Goal: Communication & Community: Connect with others

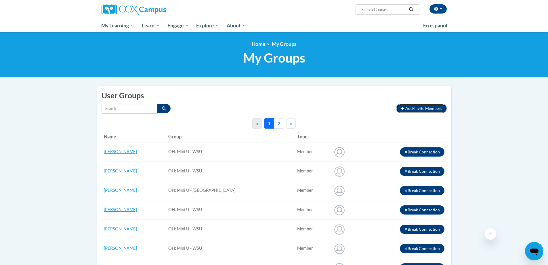
click at [419, 108] on span "Add/Invite Members" at bounding box center [424, 108] width 37 height 5
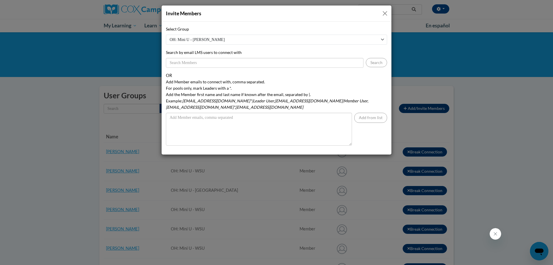
click at [384, 38] on select "OH: Mini U - Sinclair OH: Mini U - WSU OH: Mini U - Hope Center for Families OH…" at bounding box center [276, 40] width 221 height 10
select select "21510620-0000-0000-0000-000000000000"
click at [166, 35] on select "OH: Mini U - Sinclair OH: Mini U - WSU OH: Mini U - Hope Center for Families OH…" at bounding box center [276, 40] width 221 height 10
click at [198, 63] on input "Search by email LMS users to connect with" at bounding box center [264, 63] width 197 height 10
type input "g"
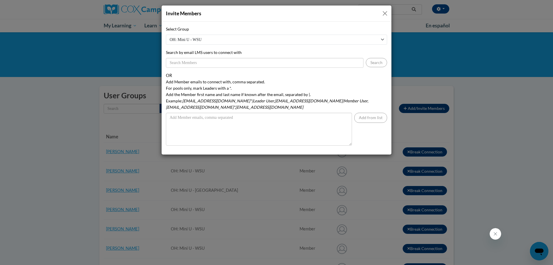
click at [386, 13] on button "Close" at bounding box center [384, 13] width 7 height 7
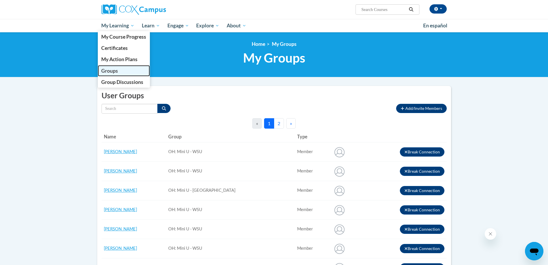
click at [108, 71] on span "Groups" at bounding box center [109, 71] width 17 height 6
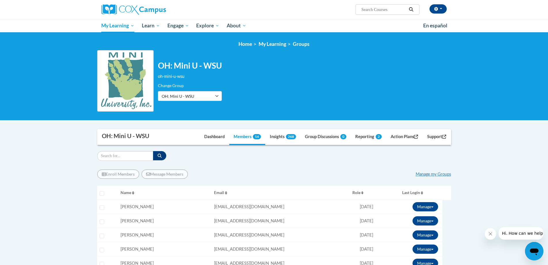
scroll to position [58, 0]
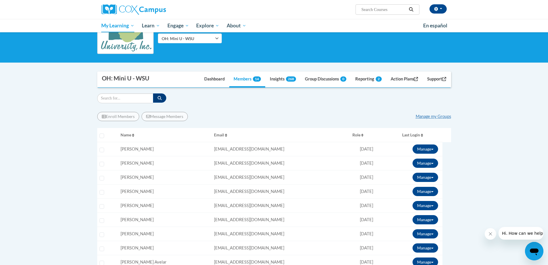
click at [209, 107] on div "Enroll Members Message Members Manage my Groups « 1 » Selecting Name Email" at bounding box center [274, 247] width 354 height 281
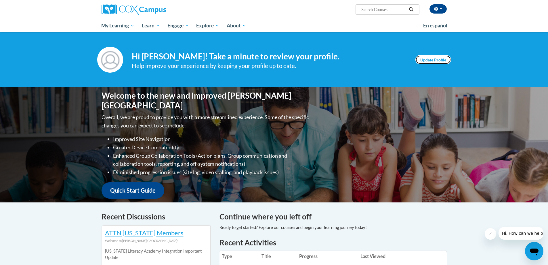
click at [446, 56] on link "Update Profile" at bounding box center [434, 59] width 36 height 9
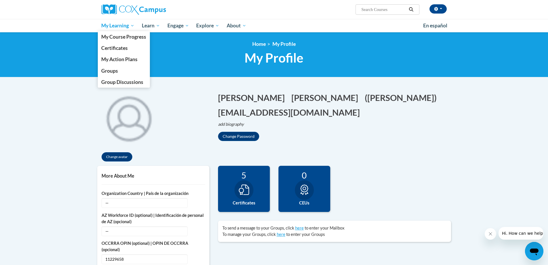
click at [123, 25] on span "My Learning" at bounding box center [117, 25] width 33 height 7
click at [110, 71] on span "Groups" at bounding box center [109, 71] width 17 height 6
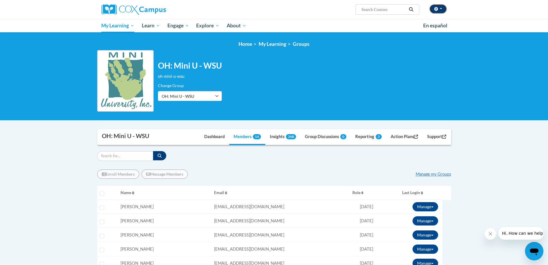
click at [440, 8] on span "button" at bounding box center [441, 8] width 2 height 1
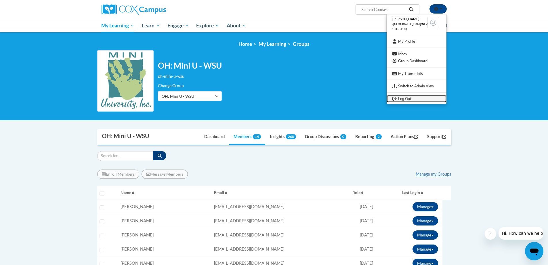
click at [403, 100] on link "Log Out" at bounding box center [417, 98] width 60 height 7
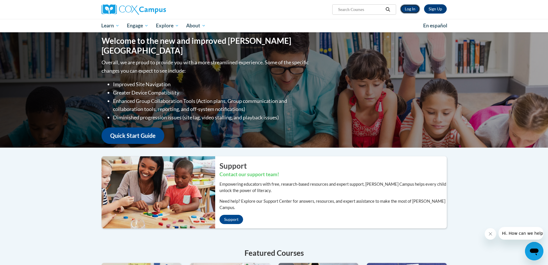
click at [410, 10] on link "Log In" at bounding box center [410, 8] width 20 height 9
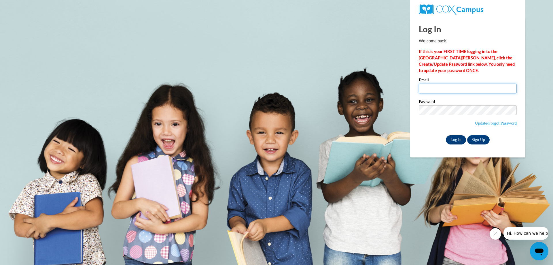
type input "[EMAIL_ADDRESS][DOMAIN_NAME]"
click at [456, 140] on input "Log In" at bounding box center [456, 139] width 20 height 9
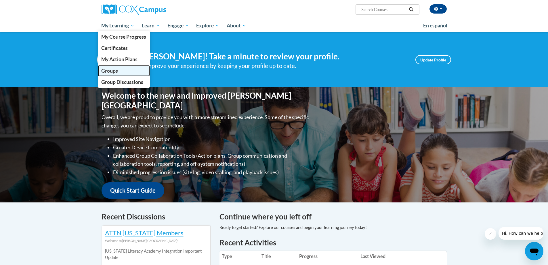
click at [104, 69] on span "Groups" at bounding box center [109, 71] width 17 height 6
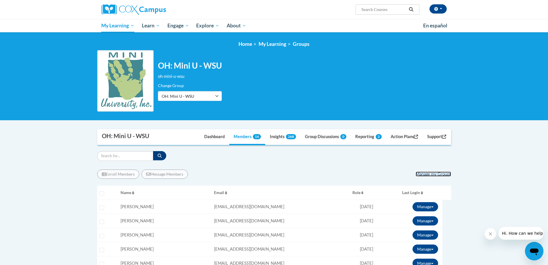
click at [428, 173] on link "Manage my Groups" at bounding box center [433, 173] width 35 height 5
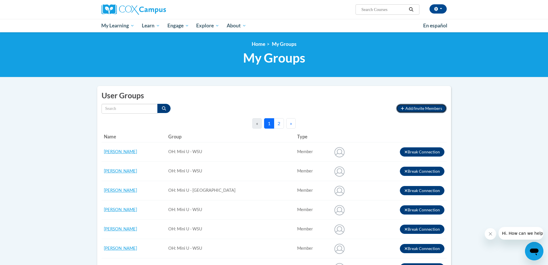
click at [419, 106] on span "Add/Invite Members" at bounding box center [424, 108] width 37 height 5
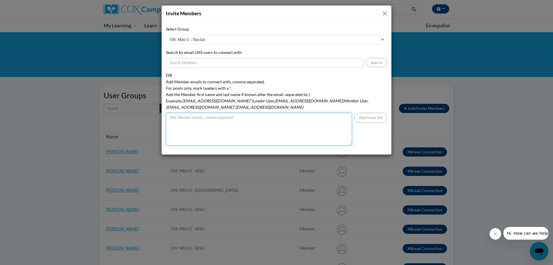
click at [172, 113] on textarea "Add Member emails to connect with, comma separated. For pools only, mark Leader…" at bounding box center [259, 129] width 186 height 33
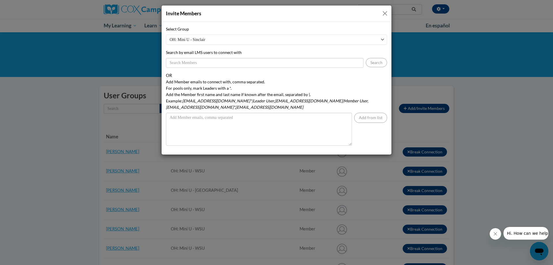
click at [385, 14] on button "Close" at bounding box center [384, 13] width 7 height 7
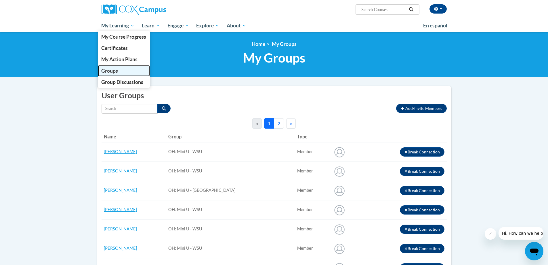
click at [112, 68] on span "Groups" at bounding box center [109, 71] width 17 height 6
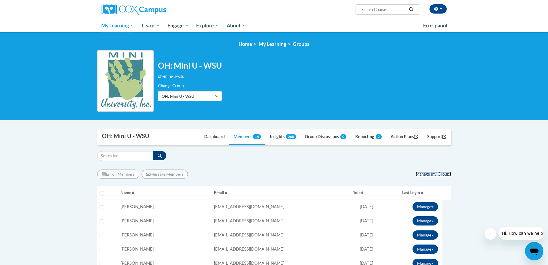
click at [430, 172] on link "Manage my Groups" at bounding box center [433, 173] width 35 height 5
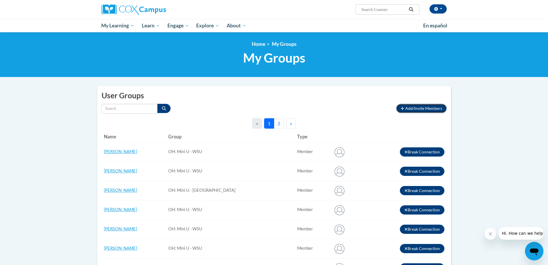
click at [425, 108] on span "Add/Invite Members" at bounding box center [424, 108] width 37 height 5
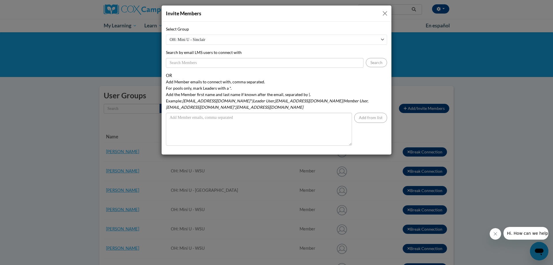
click at [384, 41] on select "OH: Mini U - [PERSON_NAME] OH: Mini U - WSU [GEOGRAPHIC_DATA]: Mini U - Hope Ce…" at bounding box center [276, 40] width 221 height 10
select select "21510620-0000-0000-0000-000000000000"
click at [166, 35] on select "OH: Mini U - [PERSON_NAME] OH: Mini U - WSU [GEOGRAPHIC_DATA]: Mini U - Hope Ce…" at bounding box center [276, 40] width 221 height 10
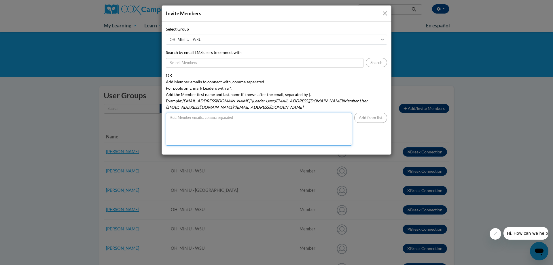
click at [185, 113] on textarea "Add Member emails to connect with, comma separated. For pools only, mark Leader…" at bounding box center [259, 129] width 186 height 33
click at [181, 114] on textarea "Add Member emails to connect with, comma separated. For pools only, mark Leader…" at bounding box center [259, 129] width 186 height 33
paste textarea "[EMAIL_ADDRESS][DOMAIN_NAME] [PERSON_NAME]"
click at [170, 117] on textarea "[EMAIL_ADDRESS][DOMAIN_NAME] [PERSON_NAME]" at bounding box center [259, 129] width 186 height 33
click at [168, 122] on textarea "[EMAIL_ADDRESS][DOMAIN_NAME] [PERSON_NAME]" at bounding box center [259, 129] width 186 height 33
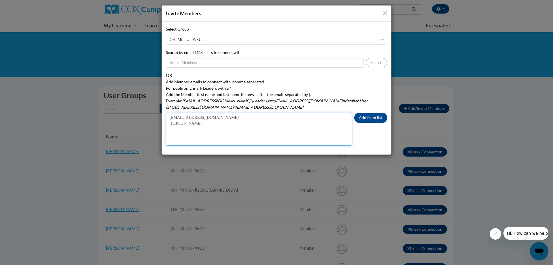
click at [170, 116] on textarea "[EMAIL_ADDRESS][DOMAIN_NAME] [PERSON_NAME]" at bounding box center [259, 129] width 186 height 33
click at [247, 113] on textarea "[EMAIL_ADDRESS][URL][DOMAIN_NAME][PERSON_NAME]" at bounding box center [259, 129] width 186 height 33
click at [252, 113] on textarea "[EMAIL_ADDRESS][URL][DOMAIN_NAME][PERSON_NAME]," at bounding box center [259, 129] width 186 height 33
paste textarea "[EMAIL_ADDRESS][DOMAIN_NAME] [PERSON_NAME]"
click at [169, 122] on textarea "[EMAIL_ADDRESS][URL][DOMAIN_NAME][PERSON_NAME], [EMAIL_ADDRESS][DOMAIN_NAME] [P…" at bounding box center [259, 129] width 186 height 33
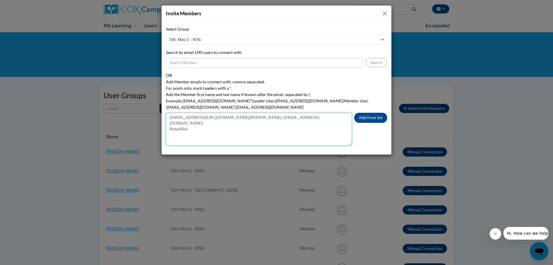
click at [170, 117] on textarea "[EMAIL_ADDRESS][URL][DOMAIN_NAME][PERSON_NAME], [EMAIL_ADDRESS][DOMAIN_NAME] Re…" at bounding box center [259, 129] width 186 height 33
click at [312, 113] on textarea "[EMAIL_ADDRESS][URL][DOMAIN_NAME][PERSON_NAME], [EMAIL_ADDRESS][URL][DOMAIN_NAM…" at bounding box center [259, 129] width 186 height 33
click at [315, 113] on textarea "[EMAIL_ADDRESS][URL][DOMAIN_NAME][PERSON_NAME], [EMAIL_ADDRESS][URL][DOMAIN_NAM…" at bounding box center [259, 129] width 186 height 33
paste textarea "[EMAIL_ADDRESS][DOMAIN_NAME] [PERSON_NAME]"
click at [169, 123] on textarea "[EMAIL_ADDRESS][URL][DOMAIN_NAME][PERSON_NAME], [EMAIL_ADDRESS][URL][DOMAIN_NAM…" at bounding box center [259, 129] width 186 height 33
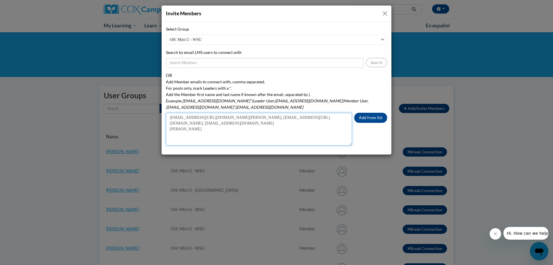
click at [170, 129] on textarea "[EMAIL_ADDRESS][URL][DOMAIN_NAME][PERSON_NAME], [EMAIL_ADDRESS][URL][DOMAIN_NAM…" at bounding box center [259, 129] width 186 height 33
click at [168, 122] on textarea "[EMAIL_ADDRESS][URL][DOMAIN_NAME][PERSON_NAME], [EMAIL_ADDRESS][URL][DOMAIN_NAM…" at bounding box center [259, 129] width 186 height 33
click at [244, 117] on textarea "[EMAIL_ADDRESS][URL][DOMAIN_NAME][PERSON_NAME], [EMAIL_ADDRESS][URL][DOMAIN_NAM…" at bounding box center [259, 129] width 186 height 33
click at [254, 119] on textarea "[EMAIL_ADDRESS][URL][DOMAIN_NAME][PERSON_NAME], [EMAIL_ADDRESS][URL][DOMAIN_NAM…" at bounding box center [259, 129] width 186 height 33
paste textarea "[EMAIL_ADDRESS][DOMAIN_NAME] [PERSON_NAME]"
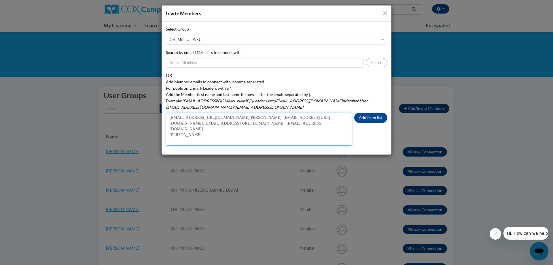
click at [170, 128] on textarea "[EMAIL_ADDRESS][URL][DOMAIN_NAME][PERSON_NAME], [EMAIL_ADDRESS][URL][DOMAIN_NAM…" at bounding box center [259, 129] width 186 height 33
click at [169, 123] on textarea "[EMAIL_ADDRESS][URL][DOMAIN_NAME][PERSON_NAME], [EMAIL_ADDRESS][URL][DOMAIN_NAM…" at bounding box center [259, 129] width 186 height 33
click at [334, 120] on textarea "[EMAIL_ADDRESS][URL][DOMAIN_NAME][PERSON_NAME], [EMAIL_ADDRESS][URL][DOMAIN_NAM…" at bounding box center [259, 129] width 186 height 33
click at [331, 119] on textarea "[EMAIL_ADDRESS][URL][DOMAIN_NAME][PERSON_NAME], [EMAIL_ADDRESS][URL][DOMAIN_NAM…" at bounding box center [259, 129] width 186 height 33
paste textarea "[EMAIL_ADDRESS][DOMAIN_NAME] [PERSON_NAME]"
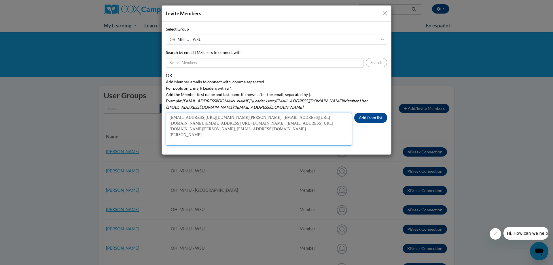
click at [170, 136] on textarea "[EMAIL_ADDRESS][URL][DOMAIN_NAME][PERSON_NAME], [EMAIL_ADDRESS][URL][DOMAIN_NAM…" at bounding box center [259, 129] width 186 height 33
click at [171, 127] on textarea "[EMAIL_ADDRESS][URL][DOMAIN_NAME][PERSON_NAME], [EMAIL_ADDRESS][URL][DOMAIN_NAM…" at bounding box center [259, 129] width 186 height 33
click at [257, 125] on textarea "[EMAIL_ADDRESS][URL][DOMAIN_NAME][PERSON_NAME], [EMAIL_ADDRESS][URL][DOMAIN_NAM…" at bounding box center [259, 129] width 186 height 33
click at [258, 123] on textarea "[EMAIL_ADDRESS][URL][DOMAIN_NAME][PERSON_NAME], [EMAIL_ADDRESS][URL][DOMAIN_NAM…" at bounding box center [259, 129] width 186 height 33
paste textarea "[EMAIL_ADDRESS][DOMAIN_NAME] [PERSON_NAME]"
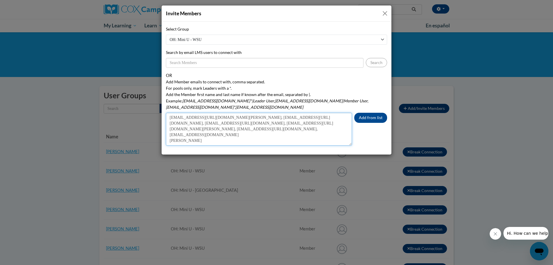
click at [167, 133] on textarea "[EMAIL_ADDRESS][URL][DOMAIN_NAME][PERSON_NAME], [EMAIL_ADDRESS][URL][DOMAIN_NAM…" at bounding box center [259, 129] width 186 height 33
click at [170, 128] on textarea "[EMAIL_ADDRESS][URL][DOMAIN_NAME][PERSON_NAME], [EMAIL_ADDRESS][URL][DOMAIN_NAM…" at bounding box center [259, 129] width 186 height 33
click at [326, 124] on textarea "[EMAIL_ADDRESS][URL][DOMAIN_NAME][PERSON_NAME], [EMAIL_ADDRESS][URL][DOMAIN_NAM…" at bounding box center [259, 129] width 186 height 33
click at [334, 123] on textarea "[EMAIL_ADDRESS][URL][DOMAIN_NAME][PERSON_NAME], [EMAIL_ADDRESS][URL][DOMAIN_NAM…" at bounding box center [259, 129] width 186 height 33
paste textarea "[EMAIL_ADDRESS][DOMAIN_NAME] [PERSON_NAME]"
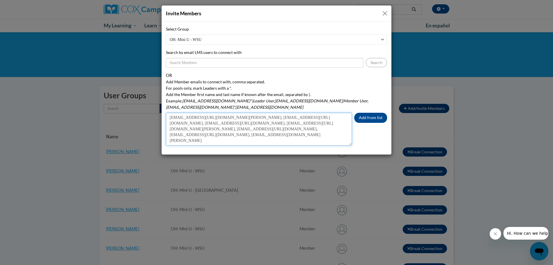
scroll to position [3, 0]
click at [169, 136] on textarea "[EMAIL_ADDRESS][URL][DOMAIN_NAME][PERSON_NAME], [EMAIL_ADDRESS][URL][DOMAIN_NAM…" at bounding box center [259, 129] width 186 height 33
click at [261, 129] on textarea "[EMAIL_ADDRESS][URL][DOMAIN_NAME][PERSON_NAME], [EMAIL_ADDRESS][URL][DOMAIN_NAM…" at bounding box center [259, 129] width 186 height 33
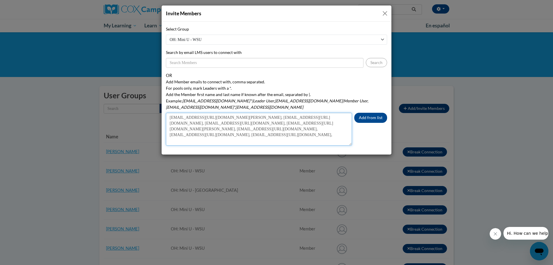
click at [257, 129] on textarea "[EMAIL_ADDRESS][URL][DOMAIN_NAME][PERSON_NAME], [EMAIL_ADDRESS][URL][DOMAIN_NAM…" at bounding box center [259, 129] width 186 height 33
paste textarea "[EMAIL_ADDRESS][DOMAIN_NAME] [PERSON_NAME]"
click at [169, 135] on textarea "[EMAIL_ADDRESS][URL][DOMAIN_NAME][PERSON_NAME], [EMAIL_ADDRESS][URL][DOMAIN_NAM…" at bounding box center [259, 129] width 186 height 33
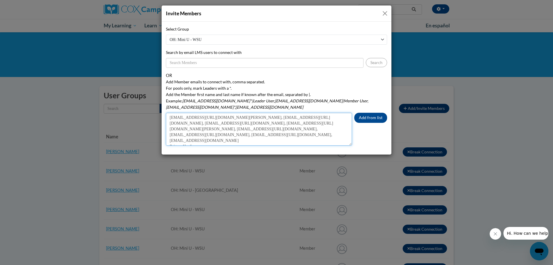
click at [170, 133] on textarea "[EMAIL_ADDRESS][URL][DOMAIN_NAME][PERSON_NAME], [EMAIL_ADDRESS][URL][DOMAIN_NAM…" at bounding box center [259, 129] width 186 height 33
click at [331, 128] on textarea "[EMAIL_ADDRESS][URL][DOMAIN_NAME][PERSON_NAME], [EMAIL_ADDRESS][URL][DOMAIN_NAM…" at bounding box center [259, 129] width 186 height 33
click at [335, 130] on textarea "[EMAIL_ADDRESS][URL][DOMAIN_NAME][PERSON_NAME], [EMAIL_ADDRESS][URL][DOMAIN_NAM…" at bounding box center [259, 129] width 186 height 33
paste textarea "[EMAIL_ADDRESS][DOMAIN_NAME] [PERSON_NAME]"
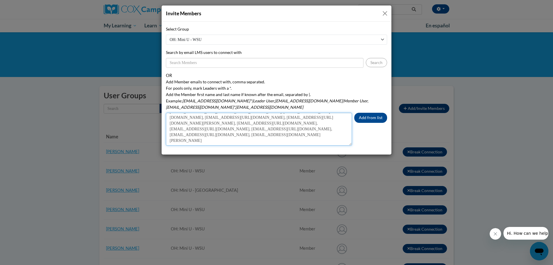
click at [169, 137] on textarea "[EMAIL_ADDRESS][URL][DOMAIN_NAME][PERSON_NAME], [EMAIL_ADDRESS][URL][DOMAIN_NAM…" at bounding box center [259, 129] width 186 height 33
click at [169, 134] on textarea "[EMAIL_ADDRESS][URL][DOMAIN_NAME][PERSON_NAME], [EMAIL_ADDRESS][URL][DOMAIN_NAM…" at bounding box center [259, 129] width 186 height 33
click at [246, 136] on textarea "[EMAIL_ADDRESS][URL][DOMAIN_NAME][PERSON_NAME], [EMAIL_ADDRESS][URL][DOMAIN_NAM…" at bounding box center [259, 129] width 186 height 33
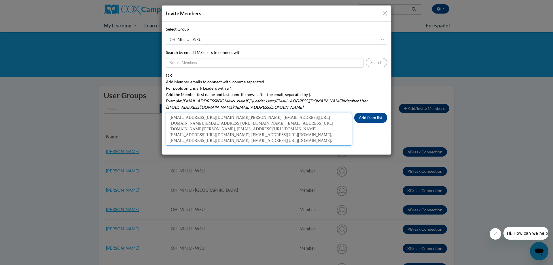
click at [245, 136] on textarea "[EMAIL_ADDRESS][URL][DOMAIN_NAME][PERSON_NAME], [EMAIL_ADDRESS][URL][DOMAIN_NAM…" at bounding box center [259, 129] width 186 height 33
paste textarea "[EMAIL_ADDRESS][DOMAIN_NAME] [PERSON_NAME] [PERSON_NAME]"
click at [168, 137] on textarea "[EMAIL_ADDRESS][URL][DOMAIN_NAME][PERSON_NAME], [EMAIL_ADDRESS][URL][DOMAIN_NAM…" at bounding box center [259, 129] width 186 height 33
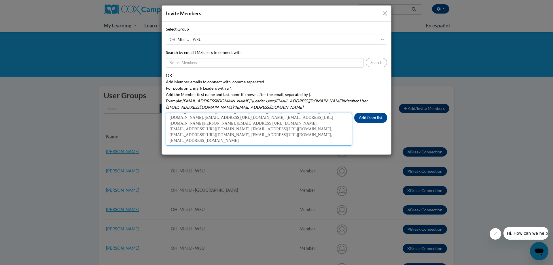
click at [168, 134] on textarea "[EMAIL_ADDRESS][URL][DOMAIN_NAME][PERSON_NAME], [EMAIL_ADDRESS][URL][DOMAIN_NAM…" at bounding box center [259, 129] width 186 height 33
click at [286, 135] on textarea "[EMAIL_ADDRESS][URL][DOMAIN_NAME][PERSON_NAME], [EMAIL_ADDRESS][URL][DOMAIN_NAM…" at bounding box center [259, 129] width 186 height 33
click at [302, 134] on textarea "[EMAIL_ADDRESS][URL][DOMAIN_NAME][PERSON_NAME], [EMAIL_ADDRESS][URL][DOMAIN_NAM…" at bounding box center [259, 129] width 186 height 33
click at [307, 134] on textarea "[EMAIL_ADDRESS][URL][DOMAIN_NAME][PERSON_NAME], [EMAIL_ADDRESS][URL][DOMAIN_NAM…" at bounding box center [259, 129] width 186 height 33
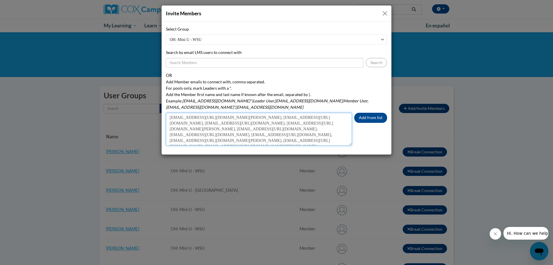
paste textarea "[EMAIL_ADDRESS][DOMAIN_NAME] [PERSON_NAME]"
click at [168, 135] on textarea "[EMAIL_ADDRESS][URL][DOMAIN_NAME][PERSON_NAME], [EMAIL_ADDRESS][URL][DOMAIN_NAM…" at bounding box center [259, 129] width 186 height 33
click at [169, 133] on textarea "[EMAIL_ADDRESS][URL][DOMAIN_NAME][PERSON_NAME], [EMAIL_ADDRESS][URL][DOMAIN_NAM…" at bounding box center [259, 129] width 186 height 33
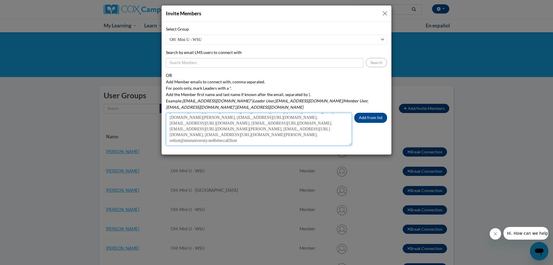
scroll to position [6, 0]
click at [247, 135] on textarea "[EMAIL_ADDRESS][URL][DOMAIN_NAME][PERSON_NAME], [EMAIL_ADDRESS][URL][DOMAIN_NAM…" at bounding box center [259, 129] width 186 height 33
click at [250, 134] on textarea "[EMAIL_ADDRESS][URL][DOMAIN_NAME][PERSON_NAME], [EMAIL_ADDRESS][URL][DOMAIN_NAM…" at bounding box center [259, 129] width 186 height 33
paste textarea "[EMAIL_ADDRESS][DOMAIN_NAME] [PERSON_NAME]"
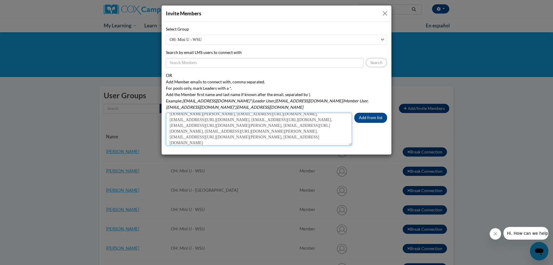
click at [170, 137] on textarea "[EMAIL_ADDRESS][URL][DOMAIN_NAME][PERSON_NAME], [EMAIL_ADDRESS][URL][DOMAIN_NAM…" at bounding box center [259, 129] width 186 height 33
click at [170, 134] on textarea "[EMAIL_ADDRESS][URL][DOMAIN_NAME][PERSON_NAME], [EMAIL_ADDRESS][URL][DOMAIN_NAM…" at bounding box center [259, 129] width 186 height 33
click at [285, 135] on textarea "[EMAIL_ADDRESS][URL][DOMAIN_NAME][PERSON_NAME], [EMAIL_ADDRESS][URL][DOMAIN_NAM…" at bounding box center [259, 129] width 186 height 33
click at [291, 134] on textarea "[EMAIL_ADDRESS][URL][DOMAIN_NAME][PERSON_NAME], [EMAIL_ADDRESS][URL][DOMAIN_NAM…" at bounding box center [259, 129] width 186 height 33
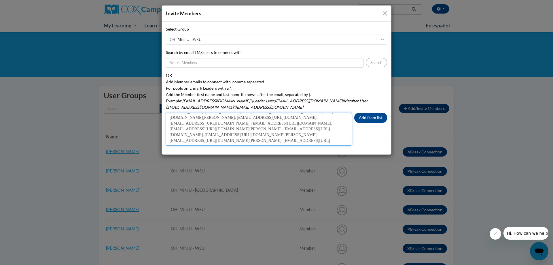
paste textarea "[EMAIL_ADDRESS][DOMAIN_NAME] [PERSON_NAME]"
click at [170, 136] on textarea "[EMAIL_ADDRESS][URL][DOMAIN_NAME][PERSON_NAME], [EMAIL_ADDRESS][URL][DOMAIN_NAM…" at bounding box center [259, 129] width 186 height 33
click at [170, 135] on textarea "[EMAIL_ADDRESS][URL][DOMAIN_NAME][PERSON_NAME], [EMAIL_ADDRESS][URL][DOMAIN_NAM…" at bounding box center [259, 129] width 186 height 33
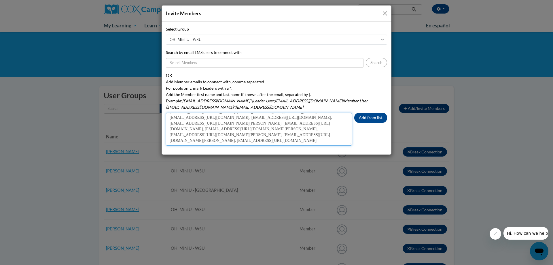
click at [244, 135] on textarea "[EMAIL_ADDRESS][URL][DOMAIN_NAME][PERSON_NAME], [EMAIL_ADDRESS][URL][DOMAIN_NAM…" at bounding box center [259, 129] width 186 height 33
click at [251, 134] on textarea "[EMAIL_ADDRESS][URL][DOMAIN_NAME][PERSON_NAME], [EMAIL_ADDRESS][URL][DOMAIN_NAM…" at bounding box center [259, 129] width 186 height 33
paste textarea "[EMAIL_ADDRESS][DOMAIN_NAME] [PERSON_NAME]"
click at [170, 136] on textarea "[EMAIL_ADDRESS][URL][DOMAIN_NAME][PERSON_NAME], [EMAIL_ADDRESS][URL][DOMAIN_NAM…" at bounding box center [259, 129] width 186 height 33
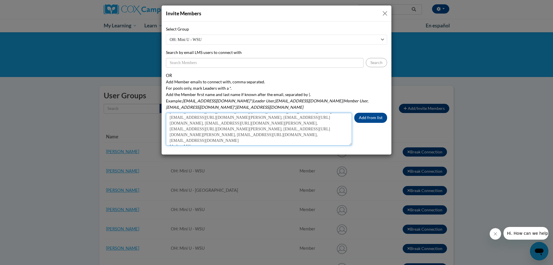
click at [170, 135] on textarea "[EMAIL_ADDRESS][URL][DOMAIN_NAME][PERSON_NAME], [EMAIL_ADDRESS][URL][DOMAIN_NAM…" at bounding box center [259, 129] width 186 height 33
click at [324, 134] on textarea "[EMAIL_ADDRESS][URL][DOMAIN_NAME][PERSON_NAME], [EMAIL_ADDRESS][URL][DOMAIN_NAM…" at bounding box center [259, 129] width 186 height 33
click at [319, 133] on textarea "[EMAIL_ADDRESS][URL][DOMAIN_NAME][PERSON_NAME], [EMAIL_ADDRESS][URL][DOMAIN_NAM…" at bounding box center [259, 129] width 186 height 33
paste textarea "[EMAIL_ADDRESS][DOMAIN_NAME] [PERSON_NAME]"
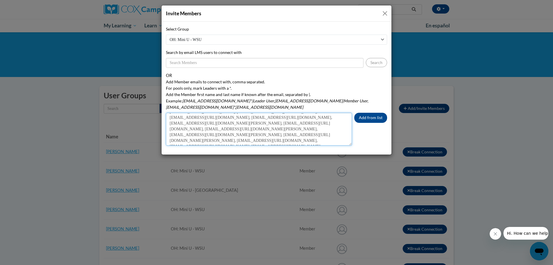
scroll to position [32, 0]
click at [170, 135] on textarea "[EMAIL_ADDRESS][URL][DOMAIN_NAME][PERSON_NAME], [EMAIL_ADDRESS][URL][DOMAIN_NAM…" at bounding box center [259, 129] width 186 height 33
click at [170, 134] on textarea "[EMAIL_ADDRESS][URL][DOMAIN_NAME][PERSON_NAME], [EMAIL_ADDRESS][URL][DOMAIN_NAM…" at bounding box center [259, 129] width 186 height 33
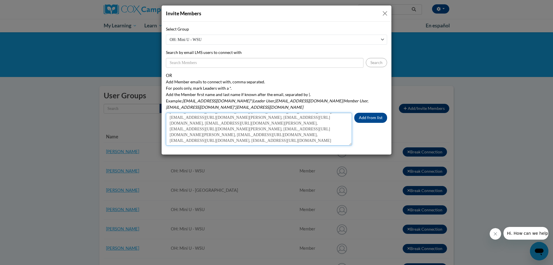
click at [251, 134] on textarea "[EMAIL_ADDRESS][URL][DOMAIN_NAME][PERSON_NAME], [EMAIL_ADDRESS][URL][DOMAIN_NAM…" at bounding box center [259, 129] width 186 height 33
click at [244, 133] on textarea "[EMAIL_ADDRESS][URL][DOMAIN_NAME][PERSON_NAME], [EMAIL_ADDRESS][URL][DOMAIN_NAM…" at bounding box center [259, 129] width 186 height 33
paste textarea "[PERSON_NAME][EMAIL_ADDRESS][DOMAIN_NAME] [PERSON_NAME]"
click at [170, 137] on textarea "[EMAIL_ADDRESS][URL][DOMAIN_NAME][PERSON_NAME], [EMAIL_ADDRESS][URL][DOMAIN_NAM…" at bounding box center [259, 129] width 186 height 33
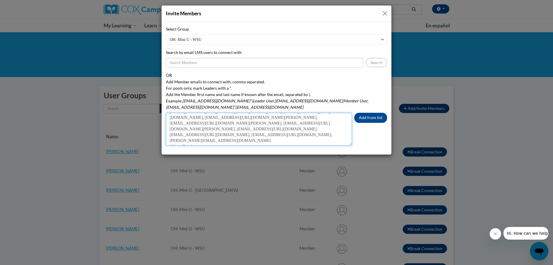
click at [168, 135] on textarea "[EMAIL_ADDRESS][URL][DOMAIN_NAME][PERSON_NAME], [EMAIL_ADDRESS][URL][DOMAIN_NAM…" at bounding box center [259, 129] width 186 height 33
click at [324, 136] on textarea "[EMAIL_ADDRESS][URL][DOMAIN_NAME][PERSON_NAME], [EMAIL_ADDRESS][URL][DOMAIN_NAM…" at bounding box center [259, 129] width 186 height 33
click at [324, 132] on textarea "[EMAIL_ADDRESS][URL][DOMAIN_NAME][PERSON_NAME], [EMAIL_ADDRESS][URL][DOMAIN_NAM…" at bounding box center [259, 129] width 186 height 33
paste textarea "[EMAIL_ADDRESS][PERSON_NAME][DOMAIN_NAME] [PERSON_NAME]"
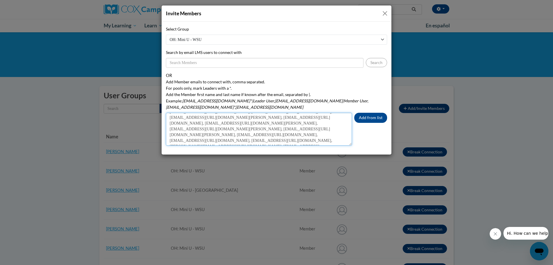
scroll to position [38, 0]
click at [170, 136] on textarea "[EMAIL_ADDRESS][URL][DOMAIN_NAME][PERSON_NAME], [EMAIL_ADDRESS][URL][DOMAIN_NAM…" at bounding box center [259, 129] width 186 height 33
click at [169, 133] on textarea "[EMAIL_ADDRESS][URL][DOMAIN_NAME][PERSON_NAME], [EMAIL_ADDRESS][URL][DOMAIN_NAM…" at bounding box center [259, 129] width 186 height 33
click at [260, 134] on textarea "[EMAIL_ADDRESS][URL][DOMAIN_NAME][PERSON_NAME], [EMAIL_ADDRESS][URL][DOMAIN_NAM…" at bounding box center [259, 129] width 186 height 33
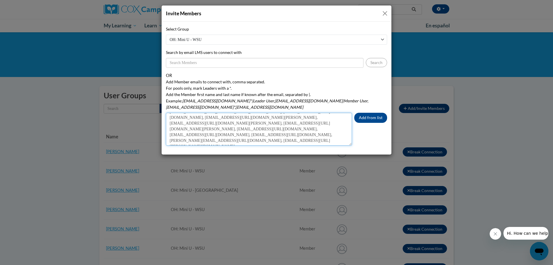
click at [264, 133] on textarea "[EMAIL_ADDRESS][URL][DOMAIN_NAME][PERSON_NAME], [EMAIL_ADDRESS][URL][DOMAIN_NAM…" at bounding box center [259, 129] width 186 height 33
paste textarea "[EMAIL_ADDRESS][DOMAIN_NAME] [PERSON_NAME]"
click at [170, 138] on textarea "[EMAIL_ADDRESS][URL][DOMAIN_NAME][PERSON_NAME], [EMAIL_ADDRESS][URL][DOMAIN_NAM…" at bounding box center [259, 129] width 186 height 33
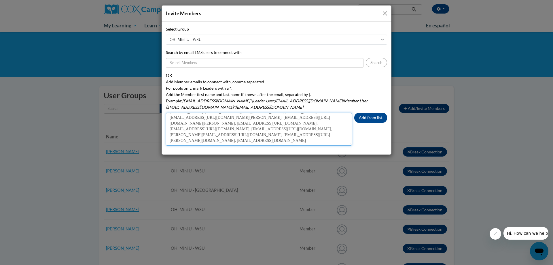
click at [167, 133] on textarea "[EMAIL_ADDRESS][URL][DOMAIN_NAME][PERSON_NAME], [EMAIL_ADDRESS][URL][DOMAIN_NAM…" at bounding box center [259, 129] width 186 height 33
click at [340, 134] on textarea "[EMAIL_ADDRESS][URL][DOMAIN_NAME][PERSON_NAME], [EMAIL_ADDRESS][URL][DOMAIN_NAM…" at bounding box center [259, 129] width 186 height 33
click at [345, 133] on textarea "[EMAIL_ADDRESS][URL][DOMAIN_NAME][PERSON_NAME], [EMAIL_ADDRESS][URL][DOMAIN_NAM…" at bounding box center [259, 129] width 186 height 33
paste textarea "[PERSON_NAME][EMAIL_ADDRESS][PERSON_NAME][DOMAIN_NAME] [PERSON_NAME]"
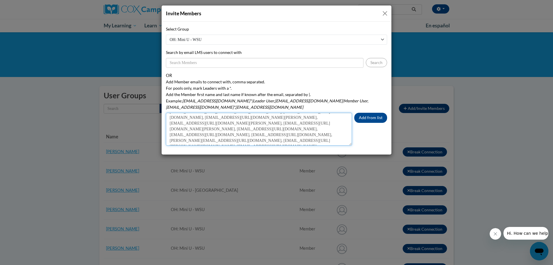
scroll to position [44, 0]
click at [168, 136] on textarea "[EMAIL_ADDRESS][URL][DOMAIN_NAME][PERSON_NAME], [EMAIL_ADDRESS][URL][DOMAIN_NAM…" at bounding box center [259, 129] width 186 height 33
click at [168, 134] on textarea "[EMAIL_ADDRESS][URL][DOMAIN_NAME][PERSON_NAME], [EMAIL_ADDRESS][URL][DOMAIN_NAM…" at bounding box center [259, 129] width 186 height 33
click at [249, 134] on textarea "[EMAIL_ADDRESS][URL][DOMAIN_NAME][PERSON_NAME], [EMAIL_ADDRESS][URL][DOMAIN_NAM…" at bounding box center [259, 129] width 186 height 33
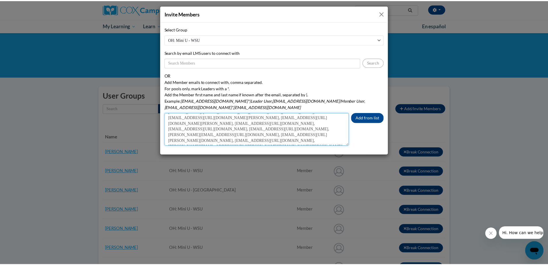
scroll to position [0, 0]
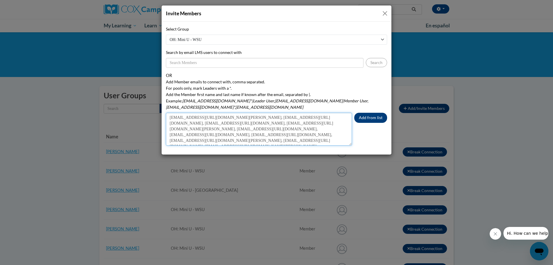
type textarea "[EMAIL_ADDRESS][URL][DOMAIN_NAME][PERSON_NAME], [EMAIL_ADDRESS][URL][DOMAIN_NAM…"
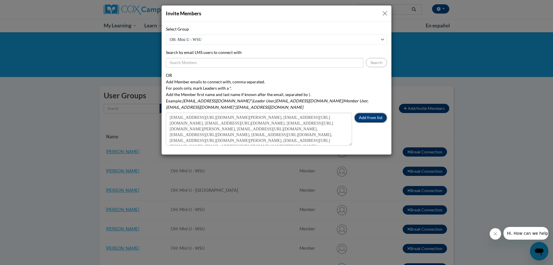
click at [372, 113] on button "Add from list" at bounding box center [370, 118] width 33 height 10
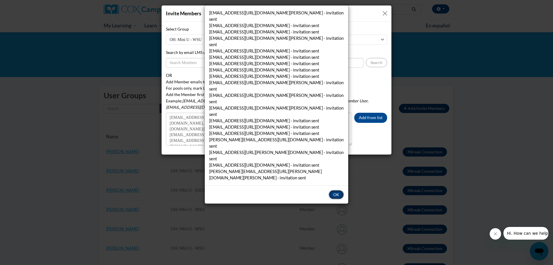
click at [338, 190] on button "OK" at bounding box center [335, 194] width 15 height 9
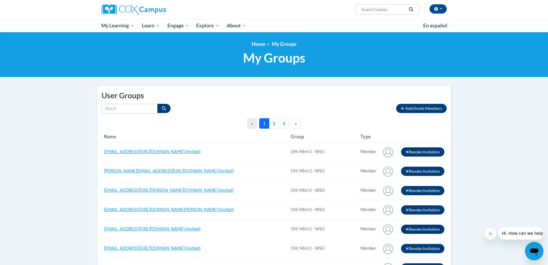
click at [275, 124] on button "2" at bounding box center [274, 123] width 10 height 10
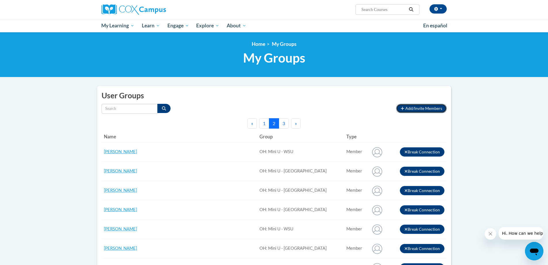
click at [424, 106] on span "Add/Invite Members" at bounding box center [424, 108] width 37 height 5
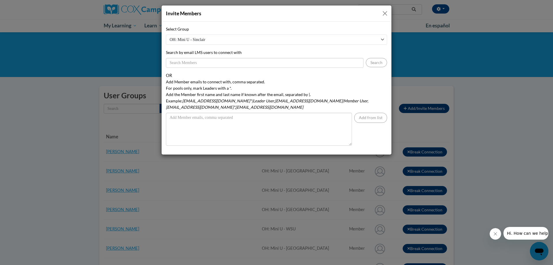
click at [381, 38] on select "OH: Mini U - [PERSON_NAME] OH: Mini U - WSU [GEOGRAPHIC_DATA]: Mini U - Hope Ce…" at bounding box center [276, 40] width 221 height 10
select select "21143640-0000-0000-0000-000000000000"
click at [166, 35] on select "OH: Mini U - [PERSON_NAME] OH: Mini U - WSU [GEOGRAPHIC_DATA]: Mini U - Hope Ce…" at bounding box center [276, 40] width 221 height 10
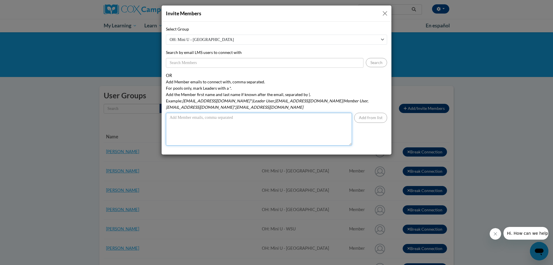
click at [185, 115] on textarea "Add Member emails to connect with, comma separated. For pools only, mark Leader…" at bounding box center [259, 129] width 186 height 33
drag, startPoint x: 177, startPoint y: 113, endPoint x: 178, endPoint y: 110, distance: 3.2
click at [177, 113] on textarea "Add Member emails to connect with, comma separated. For pools only, mark Leader…" at bounding box center [259, 129] width 186 height 33
paste textarea "[EMAIL_ADDRESS][DOMAIN_NAME] [PERSON_NAME]"
click at [170, 124] on textarea "[EMAIL_ADDRESS][DOMAIN_NAME] [PERSON_NAME]" at bounding box center [259, 129] width 186 height 33
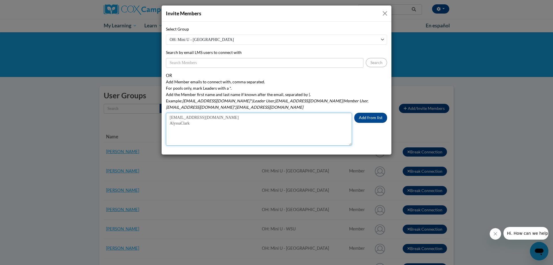
click at [170, 117] on textarea "[EMAIL_ADDRESS][DOMAIN_NAME] AlyssaClark" at bounding box center [259, 129] width 186 height 33
click at [247, 113] on textarea "[EMAIL_ADDRESS][URL][DOMAIN_NAME]" at bounding box center [259, 129] width 186 height 33
click at [250, 113] on textarea "[EMAIL_ADDRESS][URL][DOMAIN_NAME]," at bounding box center [259, 129] width 186 height 33
paste textarea "[EMAIL_ADDRESS][PERSON_NAME][DOMAIN_NAME] [PERSON_NAME]"
click at [169, 124] on textarea "[EMAIL_ADDRESS][URL][DOMAIN_NAME], [EMAIL_ADDRESS][PERSON_NAME][DOMAIN_NAME] [P…" at bounding box center [259, 129] width 186 height 33
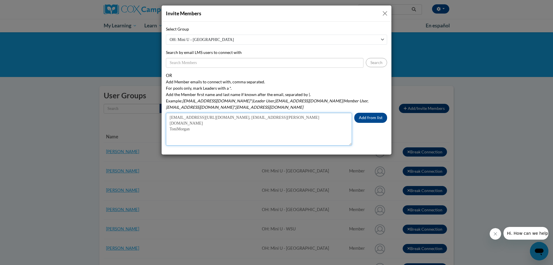
click at [168, 117] on textarea "[EMAIL_ADDRESS][URL][DOMAIN_NAME], [EMAIL_ADDRESS][PERSON_NAME][DOMAIN_NAME] To…" at bounding box center [259, 129] width 186 height 33
click at [322, 113] on textarea "[EMAIL_ADDRESS][URL][DOMAIN_NAME], [EMAIL_ADDRESS][URL][PERSON_NAME][DOMAIN_NAM…" at bounding box center [259, 129] width 186 height 33
type textarea "[EMAIL_ADDRESS][URL][DOMAIN_NAME], [EMAIL_ADDRESS][URL][PERSON_NAME][DOMAIN_NAM…"
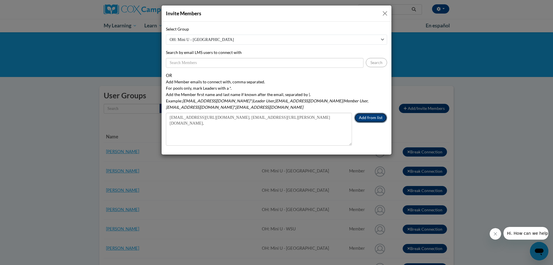
click at [369, 113] on button "Add from list" at bounding box center [370, 118] width 33 height 10
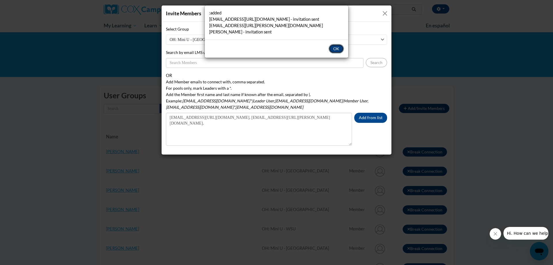
click at [336, 44] on button "OK" at bounding box center [335, 48] width 15 height 9
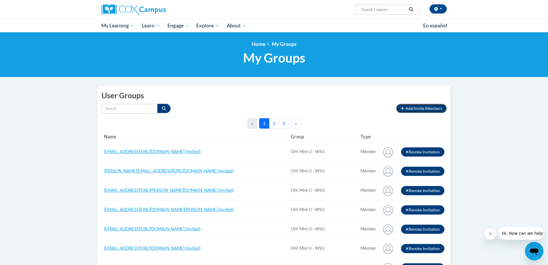
click at [423, 108] on span "Add/Invite Members" at bounding box center [424, 108] width 37 height 5
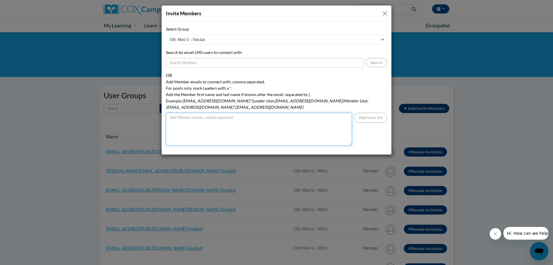
click at [176, 113] on textarea "Add Member emails to connect with, comma separated. For pools only, mark Leader…" at bounding box center [259, 129] width 186 height 33
click at [172, 113] on textarea "Add Member emails to connect with, comma separated. For pools only, mark Leader…" at bounding box center [259, 129] width 186 height 33
paste textarea "[EMAIL_ADDRESS][DOMAIN_NAME] [PERSON_NAME]"
click at [170, 125] on textarea "[EMAIL_ADDRESS][DOMAIN_NAME] [PERSON_NAME]" at bounding box center [259, 129] width 186 height 33
click at [170, 116] on textarea "[EMAIL_ADDRESS][DOMAIN_NAME] Ni'jahKennedy" at bounding box center [259, 129] width 186 height 33
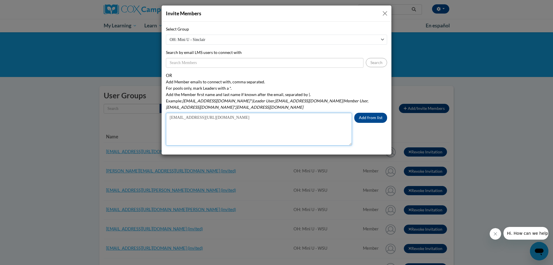
click at [254, 113] on textarea "[EMAIL_ADDRESS][URL][DOMAIN_NAME]" at bounding box center [259, 129] width 186 height 33
click at [253, 113] on textarea "[EMAIL_ADDRESS][URL][DOMAIN_NAME]," at bounding box center [259, 129] width 186 height 33
paste textarea "[EMAIL_ADDRESS][DOMAIN_NAME] [PERSON_NAME]"
click at [167, 125] on textarea "[EMAIL_ADDRESS][URL][DOMAIN_NAME], [EMAIL_ADDRESS][DOMAIN_NAME] [PERSON_NAME]" at bounding box center [259, 129] width 186 height 33
click at [168, 117] on textarea "[EMAIL_ADDRESS][URL][DOMAIN_NAME], [EMAIL_ADDRESS][DOMAIN_NAME] DeborahFobbs" at bounding box center [259, 129] width 186 height 33
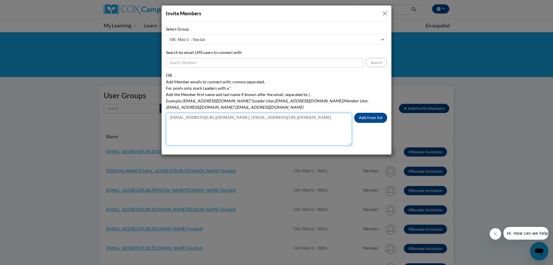
click at [324, 113] on textarea "[EMAIL_ADDRESS][URL][DOMAIN_NAME], [EMAIL_ADDRESS][URL][DOMAIN_NAME]" at bounding box center [259, 129] width 186 height 33
click at [326, 113] on textarea "[EMAIL_ADDRESS][URL][DOMAIN_NAME], [EMAIL_ADDRESS][URL][DOMAIN_NAME]," at bounding box center [259, 129] width 186 height 33
paste textarea "[EMAIL_ADDRESS][DOMAIN_NAME] [PERSON_NAME]"
click at [167, 129] on textarea "[EMAIL_ADDRESS][URL][DOMAIN_NAME], [EMAIL_ADDRESS][URL][DOMAIN_NAME], [EMAIL_AD…" at bounding box center [259, 129] width 186 height 33
click at [169, 124] on textarea "[EMAIL_ADDRESS][URL][DOMAIN_NAME], [EMAIL_ADDRESS][URL][DOMAIN_NAME], [EMAIL_AD…" at bounding box center [259, 129] width 186 height 33
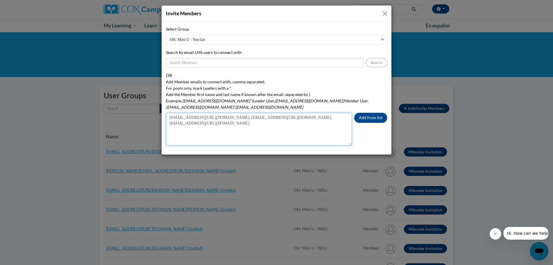
click at [247, 118] on textarea "[EMAIL_ADDRESS][URL][DOMAIN_NAME], [EMAIL_ADDRESS][URL][DOMAIN_NAME], [EMAIL_AD…" at bounding box center [259, 129] width 186 height 33
click at [250, 115] on textarea "[EMAIL_ADDRESS][URL][DOMAIN_NAME], [EMAIL_ADDRESS][URL][DOMAIN_NAME], [EMAIL_AD…" at bounding box center [259, 129] width 186 height 33
paste textarea "[EMAIL_ADDRESS][DOMAIN_NAME] [PERSON_NAME]"
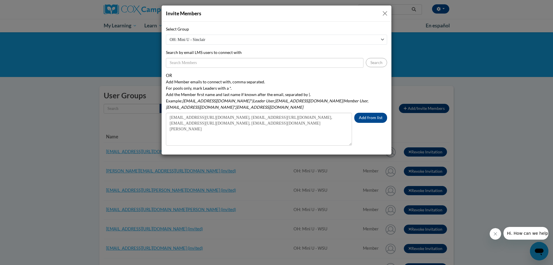
click at [166, 130] on div "Select Group [GEOGRAPHIC_DATA]: Mini U - [PERSON_NAME] OH: Mini U - WSU [GEOGRA…" at bounding box center [276, 88] width 230 height 133
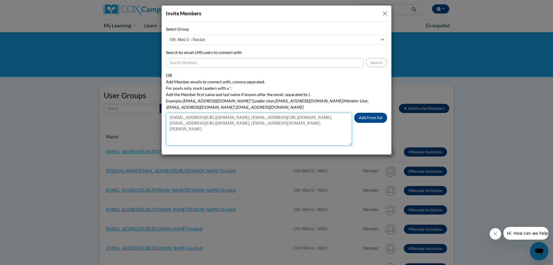
click at [168, 130] on textarea "[EMAIL_ADDRESS][URL][DOMAIN_NAME], [EMAIL_ADDRESS][URL][DOMAIN_NAME], [EMAIL_AD…" at bounding box center [259, 129] width 186 height 33
click at [168, 123] on textarea "[EMAIL_ADDRESS][URL][DOMAIN_NAME], [EMAIL_ADDRESS][URL][DOMAIN_NAME], [EMAIL_AD…" at bounding box center [259, 129] width 186 height 33
click at [323, 118] on textarea "[EMAIL_ADDRESS][URL][DOMAIN_NAME], [EMAIL_ADDRESS][URL][DOMAIN_NAME], [EMAIL_AD…" at bounding box center [259, 129] width 186 height 33
type textarea "[EMAIL_ADDRESS][URL][DOMAIN_NAME], [EMAIL_ADDRESS][URL][DOMAIN_NAME], [EMAIL_AD…"
click at [329, 119] on textarea "[EMAIL_ADDRESS][URL][DOMAIN_NAME], [EMAIL_ADDRESS][URL][DOMAIN_NAME], [EMAIL_AD…" at bounding box center [259, 129] width 186 height 33
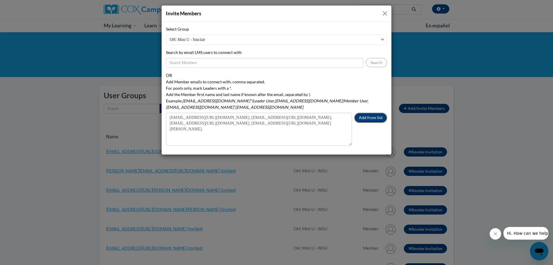
click at [374, 113] on button "Add from list" at bounding box center [370, 118] width 33 height 10
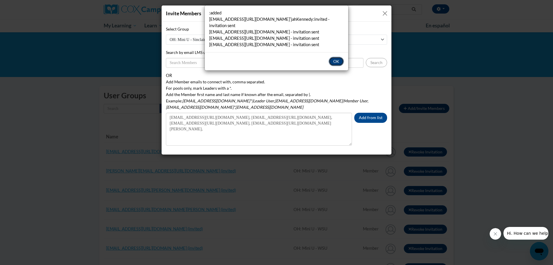
click at [336, 57] on button "OK" at bounding box center [335, 61] width 15 height 9
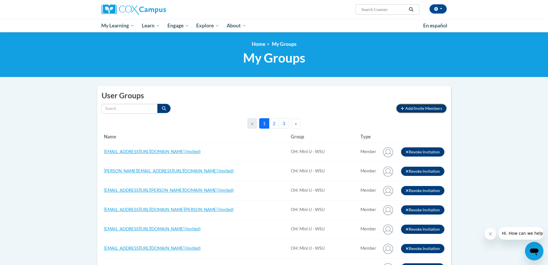
click at [410, 110] on span "Add/Invite Members" at bounding box center [424, 108] width 37 height 5
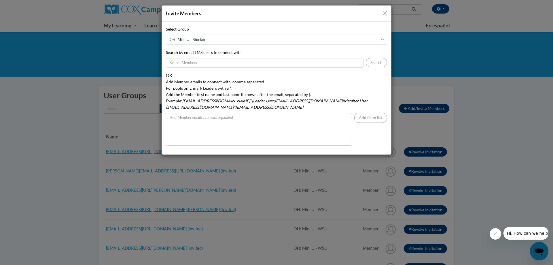
click at [382, 41] on select "OH: Mini U - [PERSON_NAME] OH: Mini U - WSU [GEOGRAPHIC_DATA]: Mini U - Hope Ce…" at bounding box center [276, 40] width 221 height 10
select select "21149420-0000-0000-0000-000000000000"
click at [166, 35] on select "OH: Mini U - [PERSON_NAME] OH: Mini U - WSU [GEOGRAPHIC_DATA]: Mini U - Hope Ce…" at bounding box center [276, 40] width 221 height 10
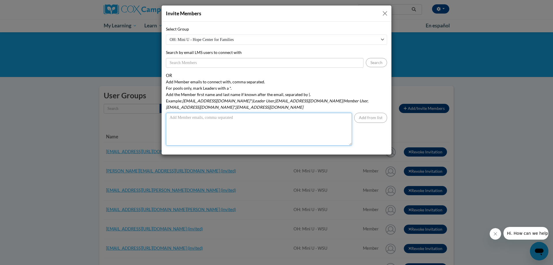
click at [177, 113] on textarea "Add Member emails to connect with, comma separated. For pools only, mark Leader…" at bounding box center [259, 129] width 186 height 33
click at [170, 117] on textarea "Add Member emails to connect with, comma separated. For pools only, mark Leader…" at bounding box center [259, 129] width 186 height 33
paste textarea "[EMAIL_ADDRESS][DOMAIN_NAME] [PERSON_NAME]"
click at [169, 123] on textarea "[EMAIL_ADDRESS][DOMAIN_NAME] [PERSON_NAME]" at bounding box center [259, 129] width 186 height 33
click at [169, 118] on textarea "[EMAIL_ADDRESS][DOMAIN_NAME] TamiaCoats" at bounding box center [259, 129] width 186 height 33
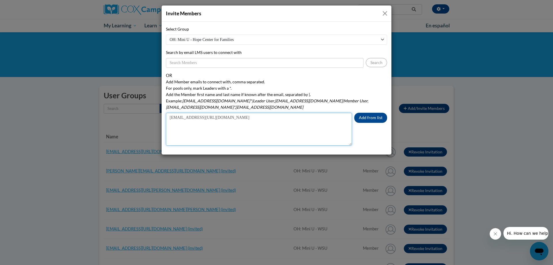
click at [242, 113] on textarea "[EMAIL_ADDRESS][URL][DOMAIN_NAME]" at bounding box center [259, 129] width 186 height 33
drag, startPoint x: 242, startPoint y: 110, endPoint x: 155, endPoint y: 108, distance: 86.1
click at [155, 108] on div "Invite Members Select Group [GEOGRAPHIC_DATA]: Mini U - [PERSON_NAME] OH: Mini …" at bounding box center [276, 132] width 553 height 265
type textarea "[EMAIL_ADDRESS][URL][DOMAIN_NAME],"
click at [235, 113] on textarea "[EMAIL_ADDRESS][URL][DOMAIN_NAME]," at bounding box center [259, 129] width 186 height 33
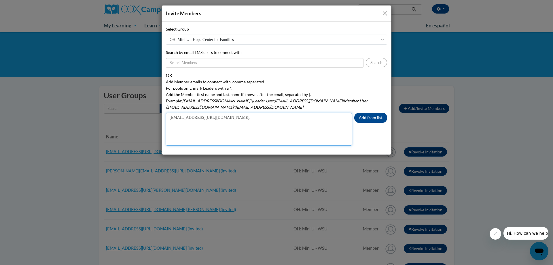
click at [235, 113] on textarea "[EMAIL_ADDRESS][URL][DOMAIN_NAME]," at bounding box center [259, 129] width 186 height 33
drag, startPoint x: 235, startPoint y: 113, endPoint x: 169, endPoint y: 113, distance: 66.5
click at [169, 113] on textarea "[EMAIL_ADDRESS][URL][DOMAIN_NAME]," at bounding box center [259, 129] width 186 height 33
click at [178, 113] on textarea "Add Member emails to connect with, comma separated. For pools only, mark Leader…" at bounding box center [259, 129] width 186 height 33
paste textarea "[EMAIL_ADDRESS][DOMAIN_NAME] [PERSON_NAME]"
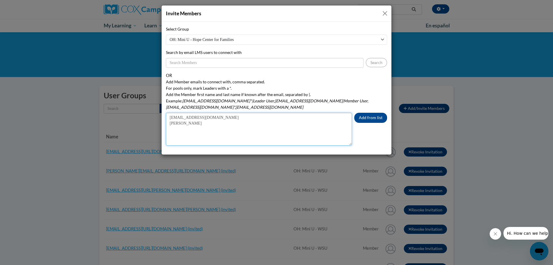
click at [168, 123] on textarea "[EMAIL_ADDRESS][DOMAIN_NAME] [PERSON_NAME]" at bounding box center [259, 129] width 186 height 33
click at [167, 119] on textarea "[EMAIL_ADDRESS][DOMAIN_NAME] SydneyLawler" at bounding box center [259, 129] width 186 height 33
click at [255, 113] on textarea "[EMAIL_ADDRESS][URL][DOMAIN_NAME]" at bounding box center [259, 129] width 186 height 33
click at [265, 113] on textarea "[EMAIL_ADDRESS][URL][DOMAIN_NAME]," at bounding box center [259, 129] width 186 height 33
paste textarea "[EMAIL_ADDRESS][DOMAIN_NAME] [PERSON_NAME]"
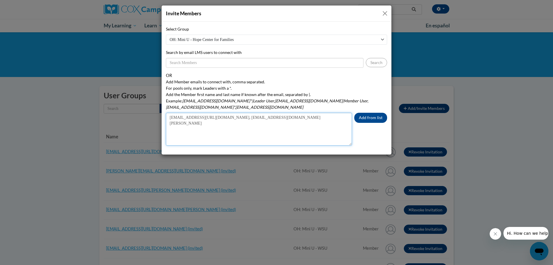
click at [168, 123] on textarea "[EMAIL_ADDRESS][URL][DOMAIN_NAME], [EMAIL_ADDRESS][DOMAIN_NAME] [PERSON_NAME]" at bounding box center [259, 129] width 186 height 33
click at [167, 117] on textarea "[EMAIL_ADDRESS][URL][DOMAIN_NAME], [EMAIL_ADDRESS][DOMAIN_NAME] [PERSON_NAME]" at bounding box center [259, 129] width 186 height 33
click at [318, 113] on textarea "[EMAIL_ADDRESS][URL][DOMAIN_NAME], [EMAIL_ADDRESS][URL][DOMAIN_NAME]" at bounding box center [259, 129] width 186 height 33
click at [318, 113] on textarea "[EMAIL_ADDRESS][URL][DOMAIN_NAME], [EMAIL_ADDRESS][URL][DOMAIN_NAME][PERSON_NAM…" at bounding box center [259, 129] width 186 height 33
paste textarea "[EMAIL_ADDRESS][DOMAIN_NAME] [PERSON_NAME]"
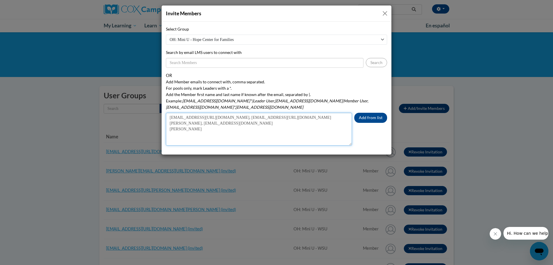
click at [168, 128] on textarea "[EMAIL_ADDRESS][URL][DOMAIN_NAME], [EMAIL_ADDRESS][URL][DOMAIN_NAME][PERSON_NAM…" at bounding box center [259, 129] width 186 height 33
click at [168, 122] on textarea "[EMAIL_ADDRESS][URL][DOMAIN_NAME], [EMAIL_ADDRESS][URL][DOMAIN_NAME][PERSON_NAM…" at bounding box center [259, 129] width 186 height 33
click at [256, 116] on textarea "[EMAIL_ADDRESS][URL][DOMAIN_NAME], [EMAIL_ADDRESS][URL][DOMAIN_NAME][PERSON_NAM…" at bounding box center [259, 129] width 186 height 33
click at [258, 117] on textarea "[EMAIL_ADDRESS][URL][DOMAIN_NAME], [EMAIL_ADDRESS][URL][DOMAIN_NAME][PERSON_NAM…" at bounding box center [259, 129] width 186 height 33
paste textarea "[EMAIL_ADDRESS][DOMAIN_NAME] [PERSON_NAME]"
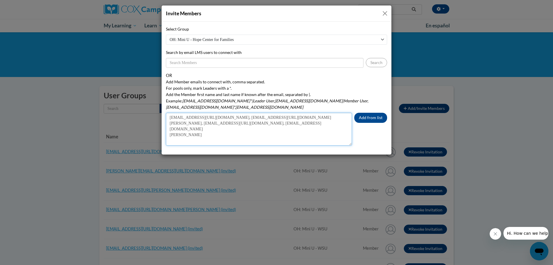
click at [167, 129] on textarea "[EMAIL_ADDRESS][URL][DOMAIN_NAME], [EMAIL_ADDRESS][URL][DOMAIN_NAME][PERSON_NAM…" at bounding box center [259, 129] width 186 height 33
click at [168, 124] on textarea "[EMAIL_ADDRESS][URL][DOMAIN_NAME], [EMAIL_ADDRESS][URL][DOMAIN_NAME][PERSON_NAM…" at bounding box center [259, 129] width 186 height 33
click at [333, 118] on textarea "[EMAIL_ADDRESS][URL][DOMAIN_NAME], [EMAIL_ADDRESS][URL][DOMAIN_NAME][PERSON_NAM…" at bounding box center [259, 129] width 186 height 33
click at [340, 117] on textarea "[EMAIL_ADDRESS][URL][DOMAIN_NAME], [EMAIL_ADDRESS][URL][DOMAIN_NAME][PERSON_NAM…" at bounding box center [259, 129] width 186 height 33
paste textarea "[EMAIL_ADDRESS][DOMAIN_NAME] [PERSON_NAME]"
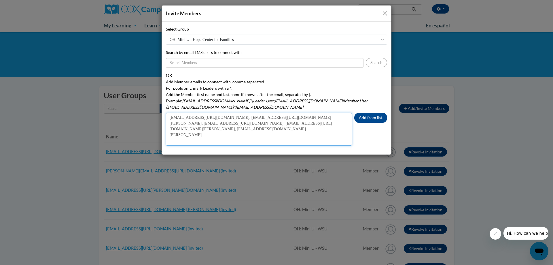
click at [167, 133] on textarea "[EMAIL_ADDRESS][URL][DOMAIN_NAME], [EMAIL_ADDRESS][URL][DOMAIN_NAME][PERSON_NAM…" at bounding box center [259, 129] width 186 height 33
click at [169, 130] on textarea "[EMAIL_ADDRESS][URL][DOMAIN_NAME], [EMAIL_ADDRESS][URL][DOMAIN_NAME][PERSON_NAM…" at bounding box center [259, 129] width 186 height 33
click at [258, 124] on textarea "[EMAIL_ADDRESS][URL][DOMAIN_NAME], [EMAIL_ADDRESS][URL][DOMAIN_NAME][PERSON_NAM…" at bounding box center [259, 129] width 186 height 33
click at [252, 125] on textarea "[EMAIL_ADDRESS][URL][DOMAIN_NAME], [EMAIL_ADDRESS][URL][DOMAIN_NAME][PERSON_NAM…" at bounding box center [259, 129] width 186 height 33
paste textarea "[EMAIL_ADDRESS][DOMAIN_NAME] [PERSON_NAME]"
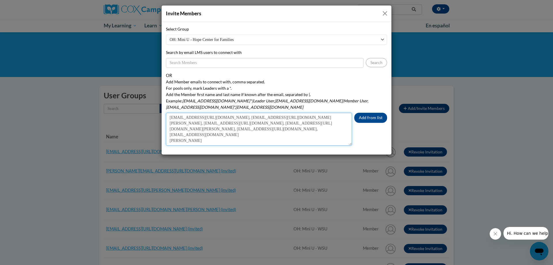
click at [167, 134] on textarea "[EMAIL_ADDRESS][URL][DOMAIN_NAME], [EMAIL_ADDRESS][URL][DOMAIN_NAME][PERSON_NAM…" at bounding box center [259, 129] width 186 height 33
click at [166, 130] on textarea "[EMAIL_ADDRESS][URL][DOMAIN_NAME], [EMAIL_ADDRESS][URL][DOMAIN_NAME][PERSON_NAM…" at bounding box center [259, 129] width 186 height 33
click at [333, 122] on textarea "[EMAIL_ADDRESS][URL][DOMAIN_NAME], [EMAIL_ADDRESS][URL][DOMAIN_NAME][PERSON_NAM…" at bounding box center [259, 129] width 186 height 33
click at [334, 118] on textarea "[EMAIL_ADDRESS][URL][DOMAIN_NAME], [EMAIL_ADDRESS][URL][DOMAIN_NAME][PERSON_NAM…" at bounding box center [259, 129] width 186 height 33
click at [333, 126] on textarea "[EMAIL_ADDRESS][URL][DOMAIN_NAME], [EMAIL_ADDRESS][URL][DOMAIN_NAME][PERSON_NAM…" at bounding box center [259, 129] width 186 height 33
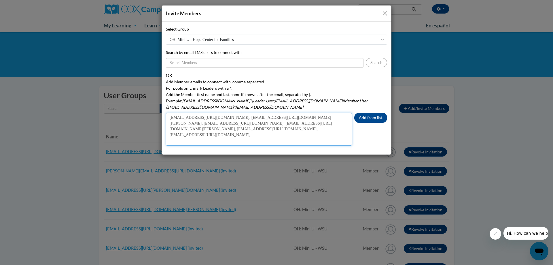
paste textarea "[EMAIL_ADDRESS][DOMAIN_NAME] [PERSON_NAME]"
click at [168, 134] on textarea "[EMAIL_ADDRESS][URL][DOMAIN_NAME], [EMAIL_ADDRESS][URL][DOMAIN_NAME][PERSON_NAM…" at bounding box center [259, 129] width 186 height 33
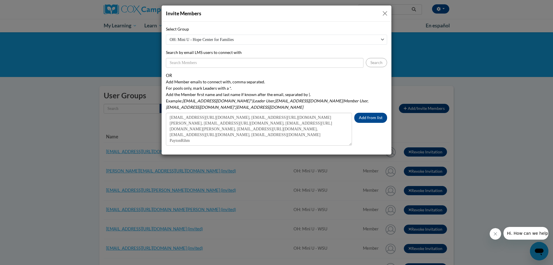
click at [165, 132] on div "Select Group [GEOGRAPHIC_DATA]: Mini U - [PERSON_NAME] OH: Mini U - WSU [GEOGRA…" at bounding box center [276, 88] width 230 height 133
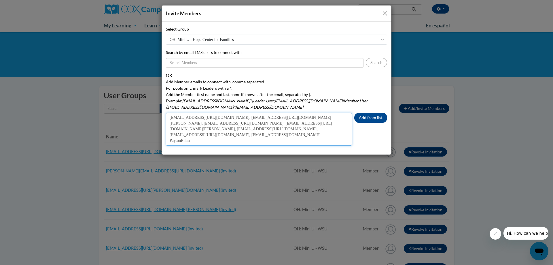
click at [167, 135] on textarea "[EMAIL_ADDRESS][URL][DOMAIN_NAME], [EMAIL_ADDRESS][URL][DOMAIN_NAME][PERSON_NAM…" at bounding box center [259, 129] width 186 height 33
click at [251, 128] on textarea "[EMAIL_ADDRESS][URL][DOMAIN_NAME], [EMAIL_ADDRESS][URL][DOMAIN_NAME][PERSON_NAM…" at bounding box center [259, 129] width 186 height 33
click at [254, 127] on textarea "[EMAIL_ADDRESS][URL][DOMAIN_NAME], [EMAIL_ADDRESS][URL][DOMAIN_NAME][PERSON_NAM…" at bounding box center [259, 129] width 186 height 33
paste textarea "[EMAIL_ADDRESS][DOMAIN_NAME] [PERSON_NAME]"
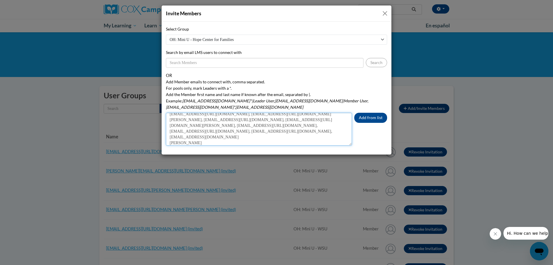
click at [166, 136] on textarea "[EMAIL_ADDRESS][URL][DOMAIN_NAME], [EMAIL_ADDRESS][URL][DOMAIN_NAME][PERSON_NAM…" at bounding box center [259, 129] width 186 height 33
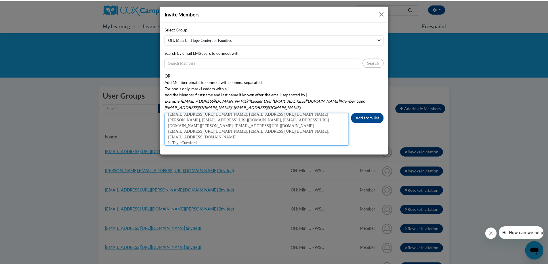
scroll to position [0, 0]
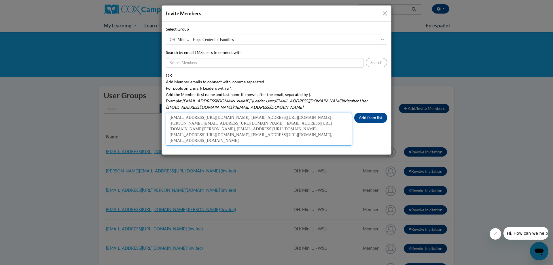
click at [166, 136] on textarea "[EMAIL_ADDRESS][URL][DOMAIN_NAME], [EMAIL_ADDRESS][URL][DOMAIN_NAME][PERSON_NAM…" at bounding box center [259, 129] width 186 height 33
click at [337, 130] on textarea "[EMAIL_ADDRESS][URL][DOMAIN_NAME], [EMAIL_ADDRESS][URL][DOMAIN_NAME][PERSON_NAM…" at bounding box center [259, 129] width 186 height 33
type textarea "[EMAIL_ADDRESS][URL][DOMAIN_NAME], [EMAIL_ADDRESS][URL][DOMAIN_NAME][PERSON_NAM…"
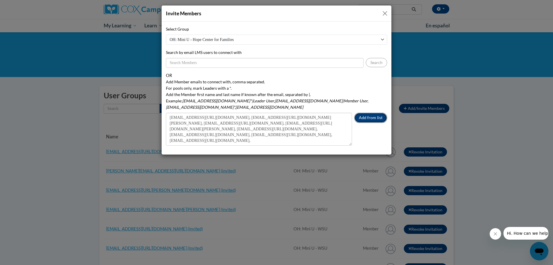
click at [366, 113] on button "Add from list" at bounding box center [370, 118] width 33 height 10
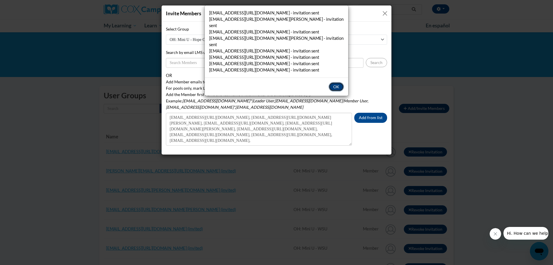
click at [336, 82] on button "OK" at bounding box center [335, 86] width 15 height 9
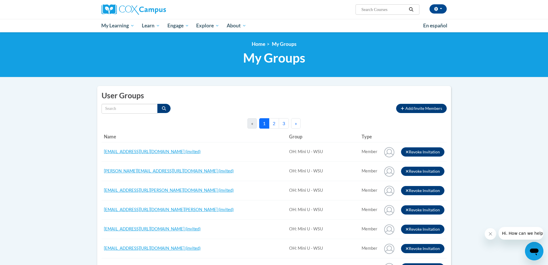
click at [275, 125] on button "2" at bounding box center [274, 123] width 10 height 10
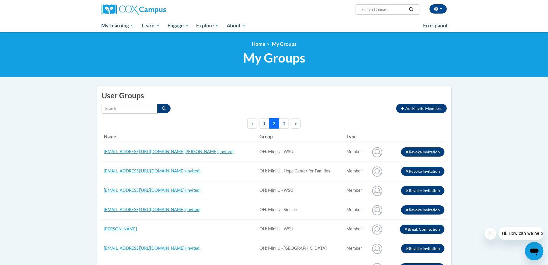
click at [263, 124] on button "1" at bounding box center [264, 123] width 10 height 10
